Goal: Transaction & Acquisition: Purchase product/service

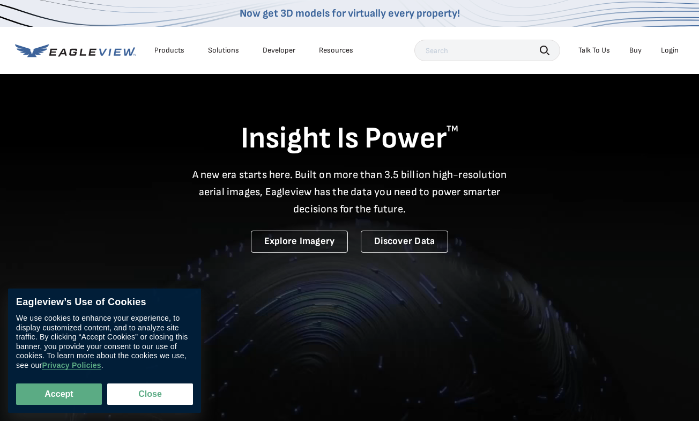
click at [672, 54] on div "Login" at bounding box center [670, 51] width 18 height 10
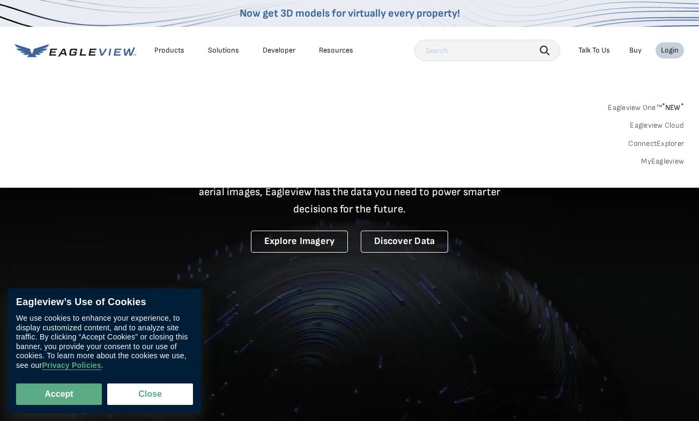
click at [662, 157] on link "MyEagleview" at bounding box center [662, 162] width 43 height 10
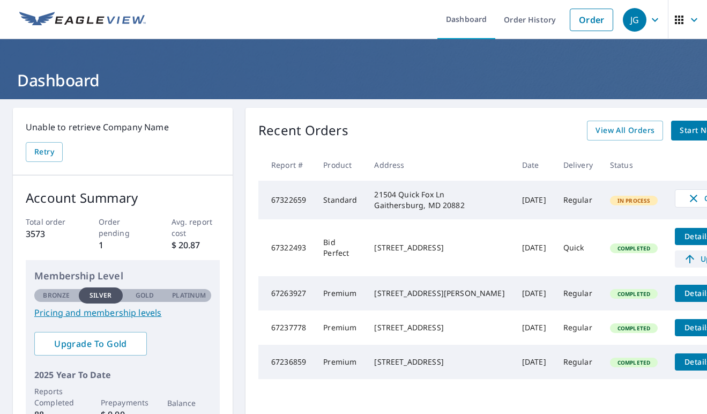
click at [681, 265] on span "Upgrade" at bounding box center [708, 258] width 54 height 13
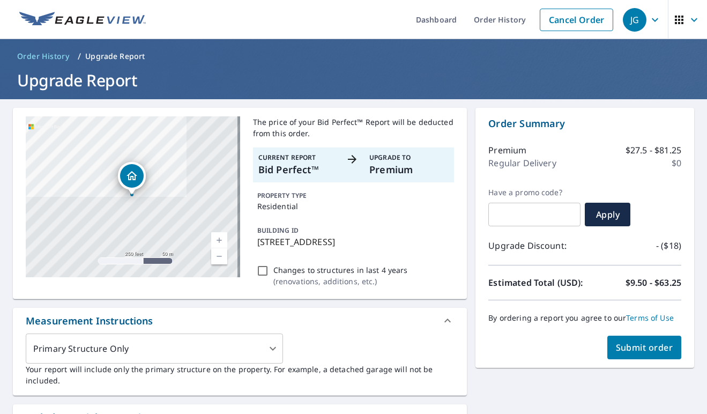
click at [635, 352] on span "Submit order" at bounding box center [644, 347] width 57 height 12
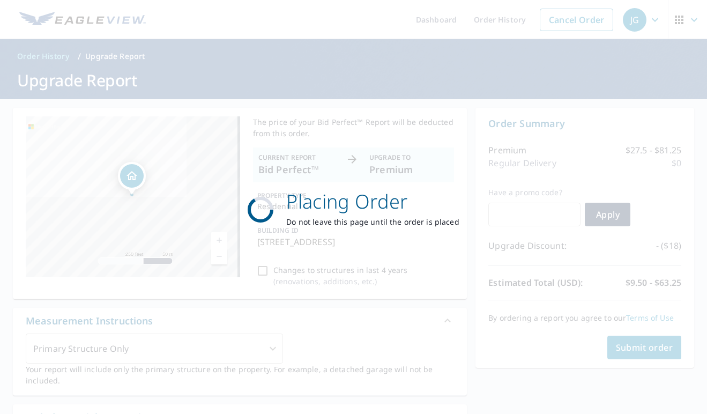
checkbox input "true"
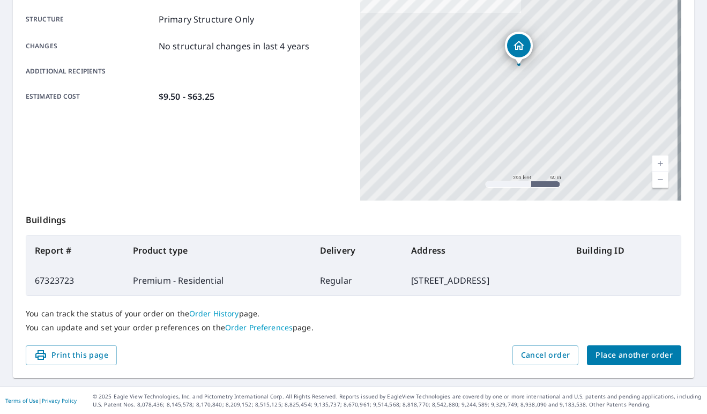
scroll to position [217, 0]
